Goal: Information Seeking & Learning: Learn about a topic

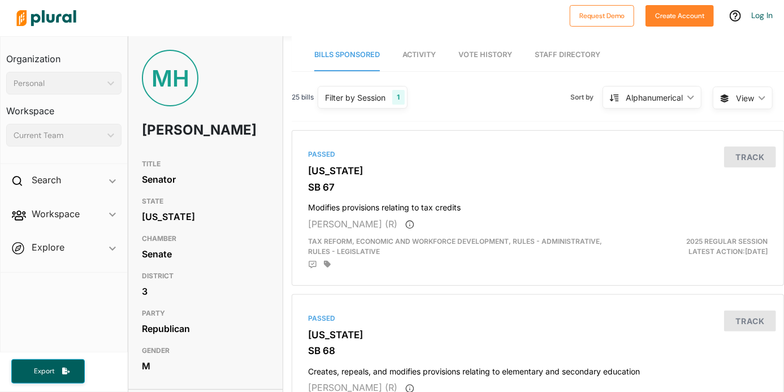
click at [506, 55] on span "Vote History" at bounding box center [485, 54] width 54 height 8
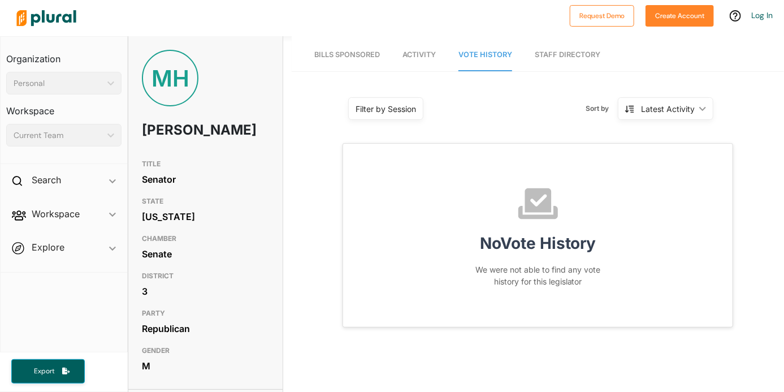
click at [678, 106] on div "Latest Activity" at bounding box center [668, 109] width 54 height 12
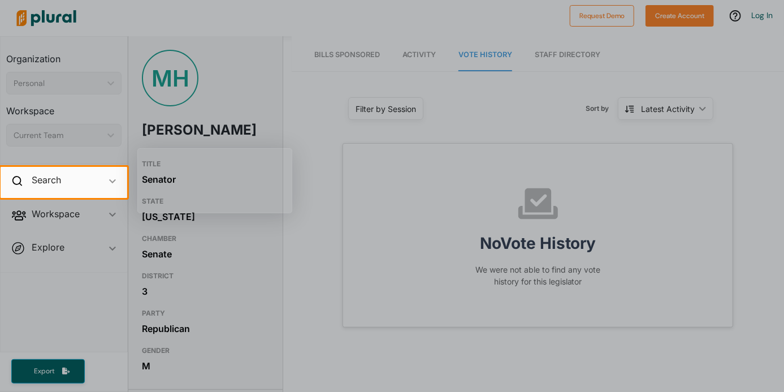
click at [430, 158] on div at bounding box center [392, 83] width 784 height 167
click at [418, 264] on div at bounding box center [392, 295] width 784 height 194
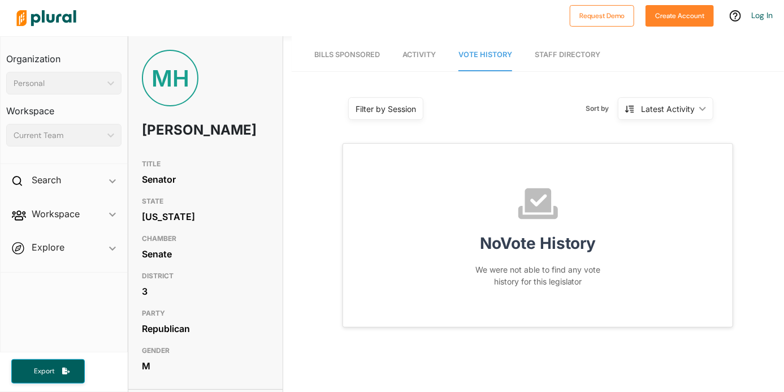
click at [414, 53] on span "Activity" at bounding box center [418, 54] width 33 height 8
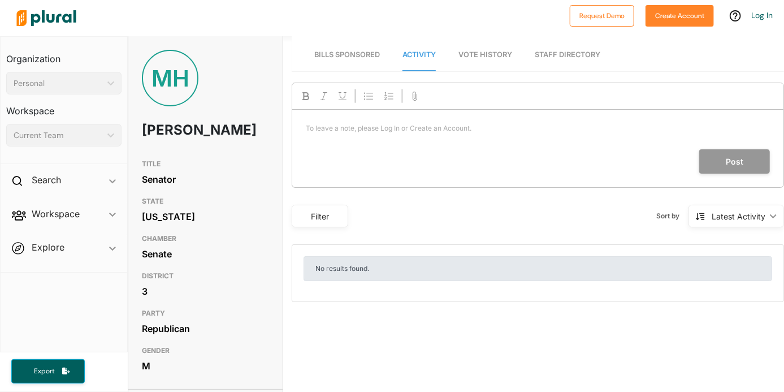
click at [567, 55] on link "Staff Directory" at bounding box center [568, 55] width 66 height 32
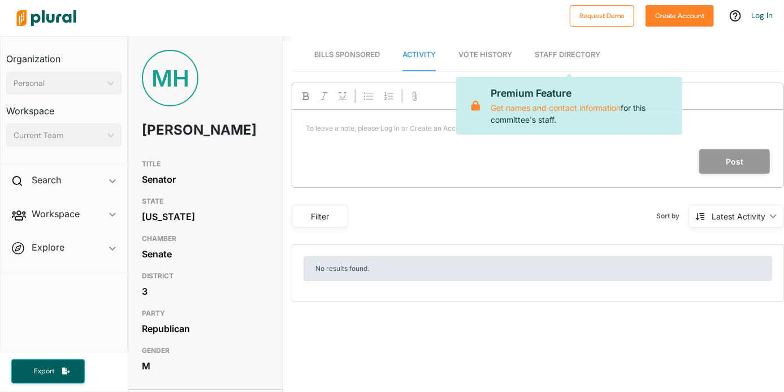
click at [455, 57] on nav "Bills Sponsored Activity Vote History Staff Directory Premium Feature Get names…" at bounding box center [538, 53] width 492 height 35
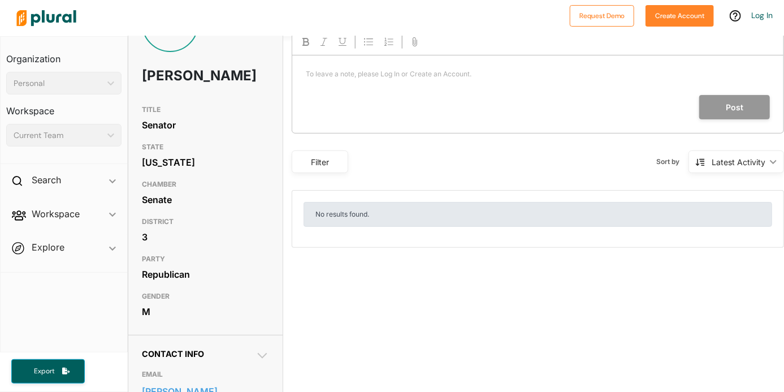
scroll to position [53, 0]
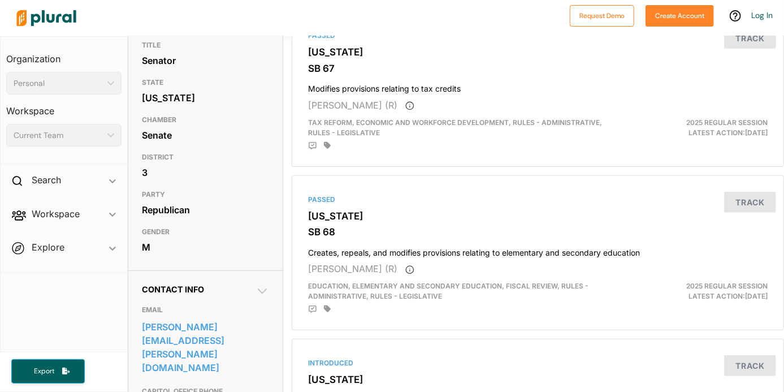
scroll to position [170, 0]
